Goal: Task Accomplishment & Management: Use online tool/utility

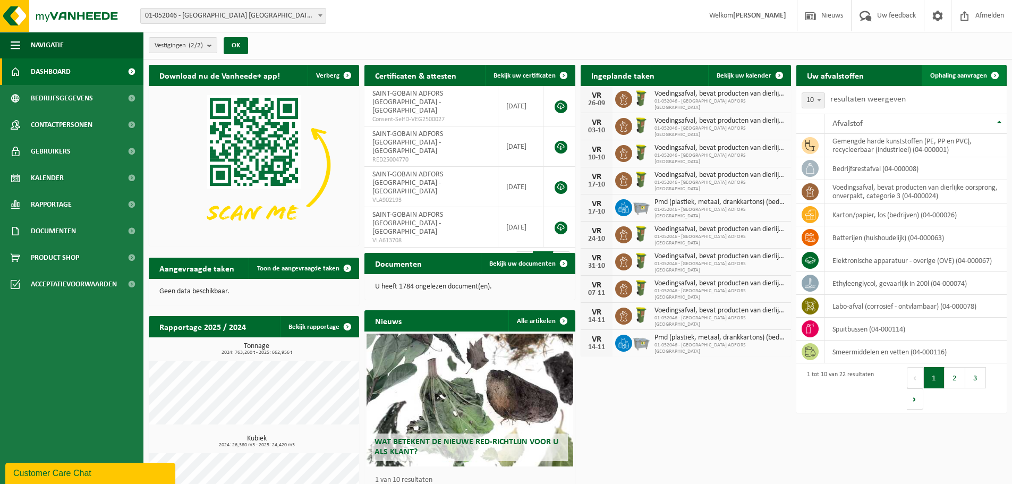
click at [979, 73] on span "Ophaling aanvragen" at bounding box center [959, 75] width 57 height 7
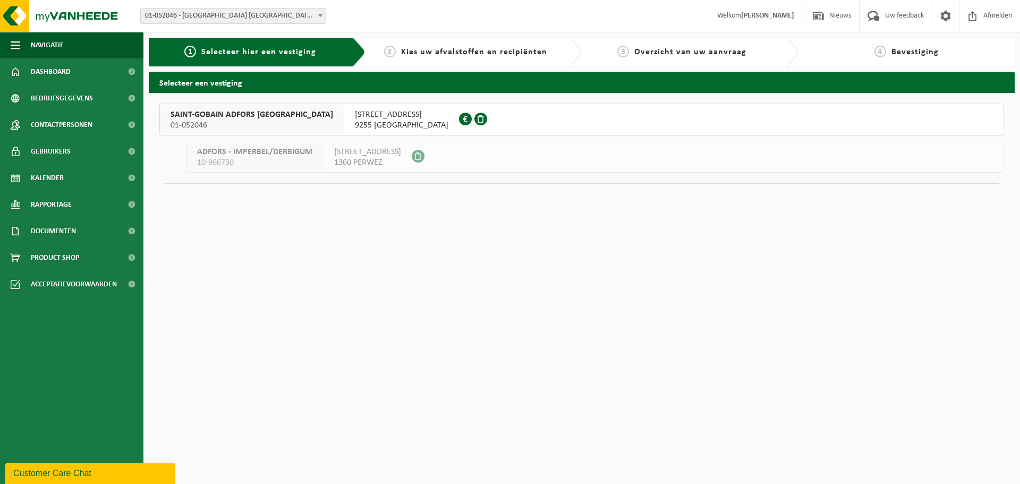
click at [237, 124] on span "01-052046" at bounding box center [252, 125] width 163 height 11
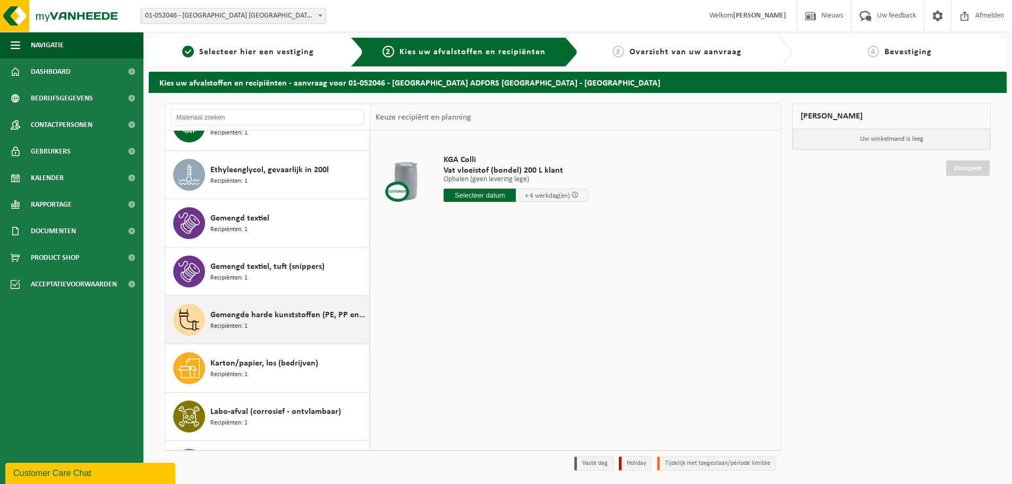
scroll to position [425, 0]
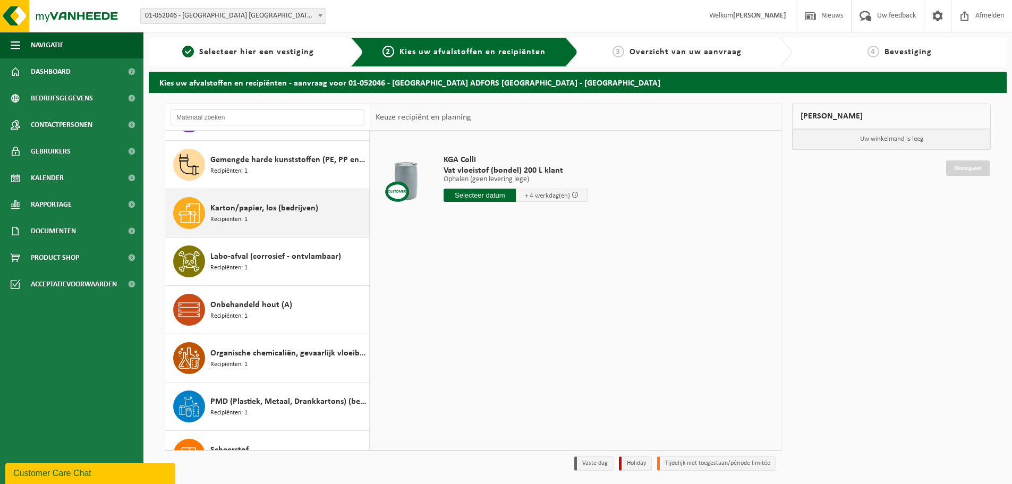
drag, startPoint x: 246, startPoint y: 217, endPoint x: 252, endPoint y: 217, distance: 6.9
click at [247, 217] on span "Recipiënten: 1" at bounding box center [228, 220] width 37 height 10
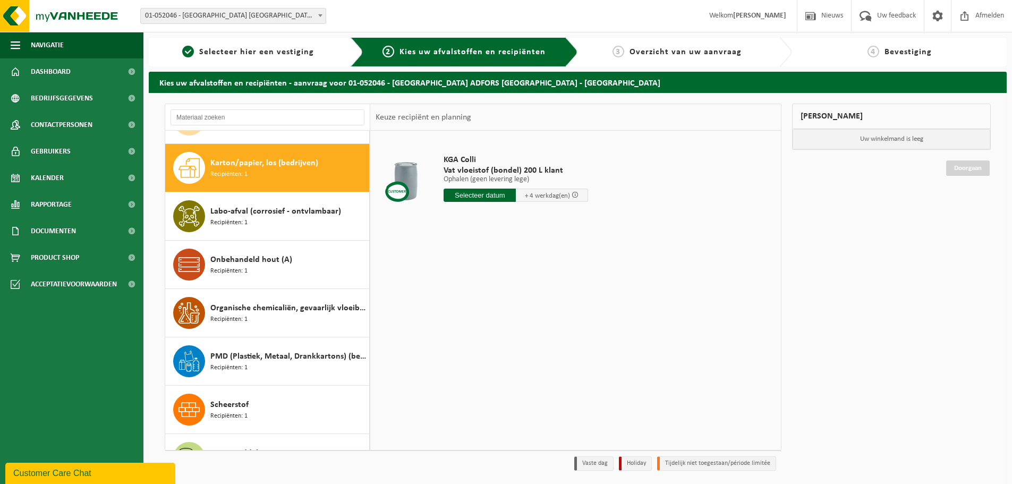
scroll to position [484, 0]
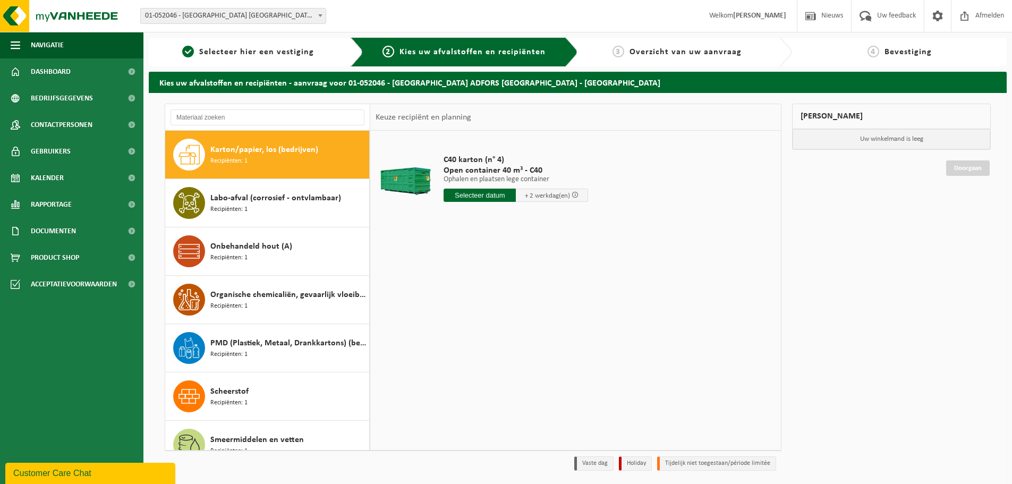
click at [492, 196] on input "text" at bounding box center [480, 195] width 72 height 13
click at [513, 307] on div "25" at bounding box center [510, 306] width 19 height 17
type input "Van [DATE]"
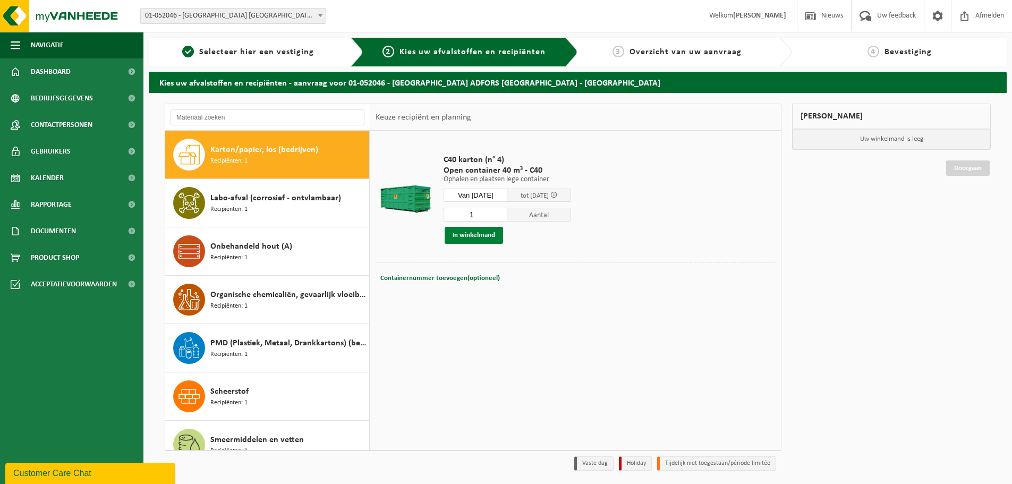
click at [472, 232] on button "In winkelmand" at bounding box center [474, 235] width 58 height 17
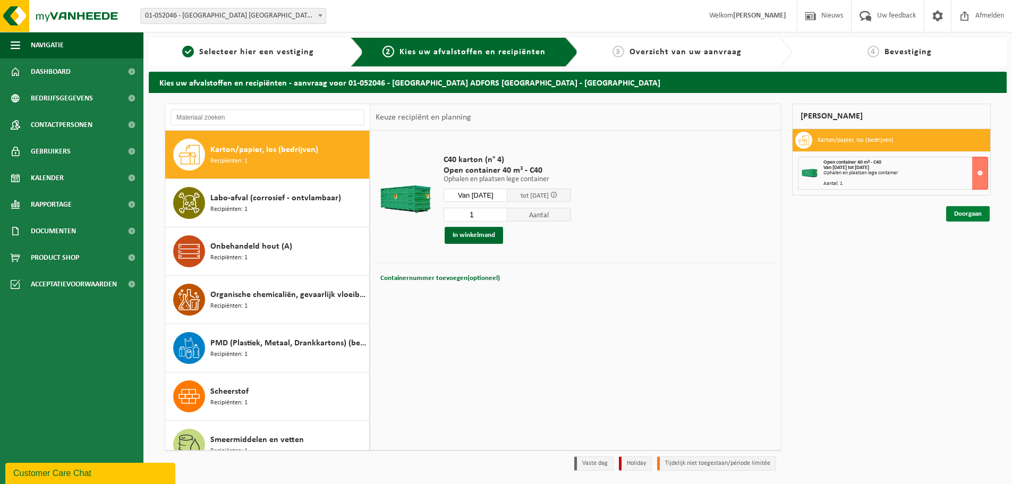
click at [969, 213] on link "Doorgaan" at bounding box center [969, 213] width 44 height 15
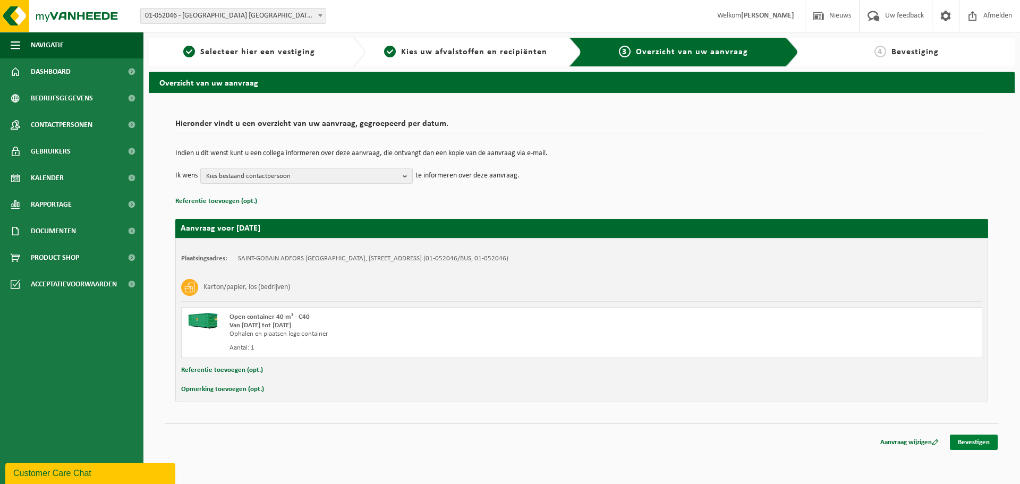
click at [974, 443] on link "Bevestigen" at bounding box center [974, 442] width 48 height 15
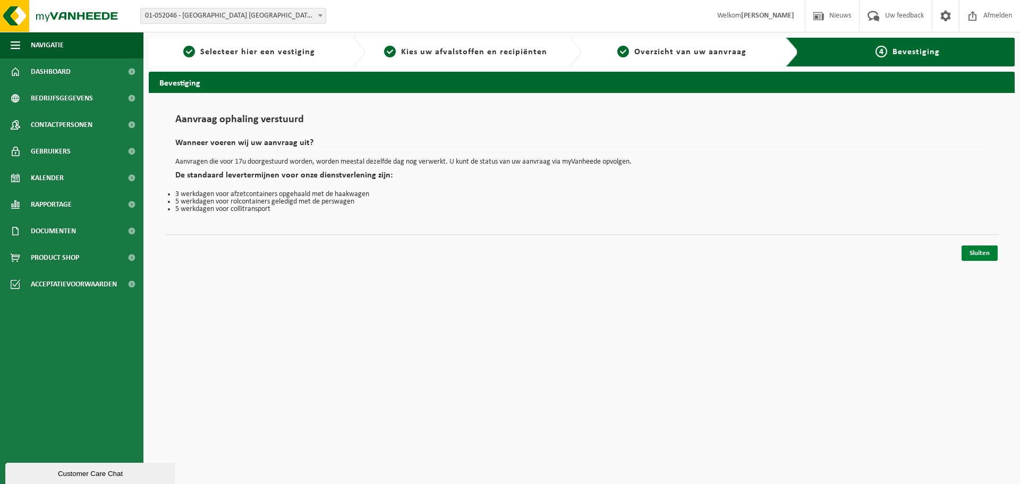
click at [973, 257] on link "Sluiten" at bounding box center [980, 253] width 36 height 15
